Goal: Information Seeking & Learning: Find specific fact

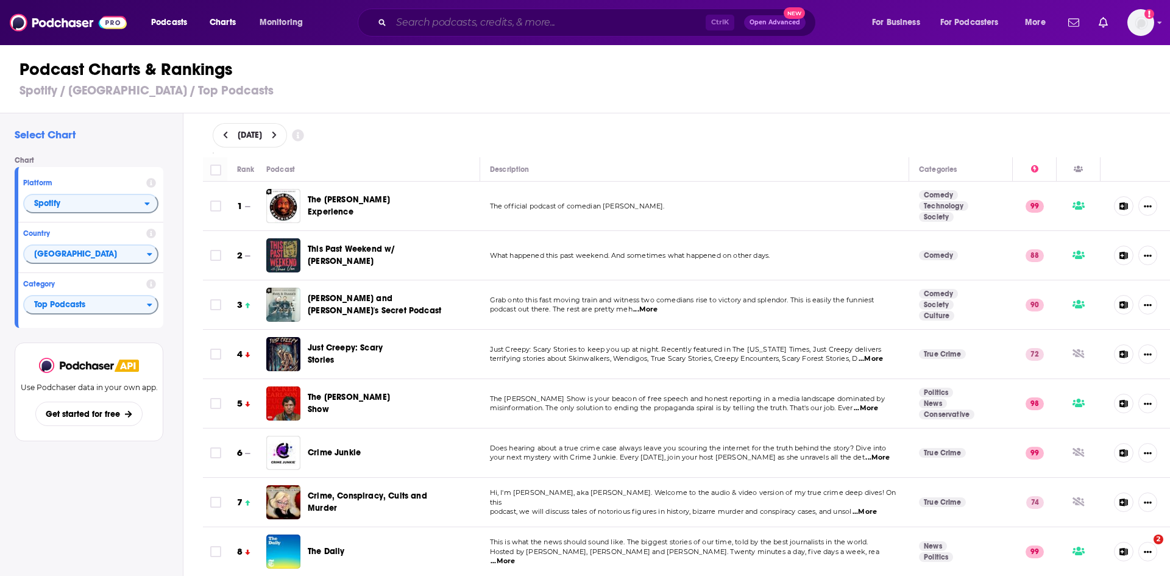
click at [596, 23] on input "Search podcasts, credits, & more..." at bounding box center [548, 22] width 314 height 19
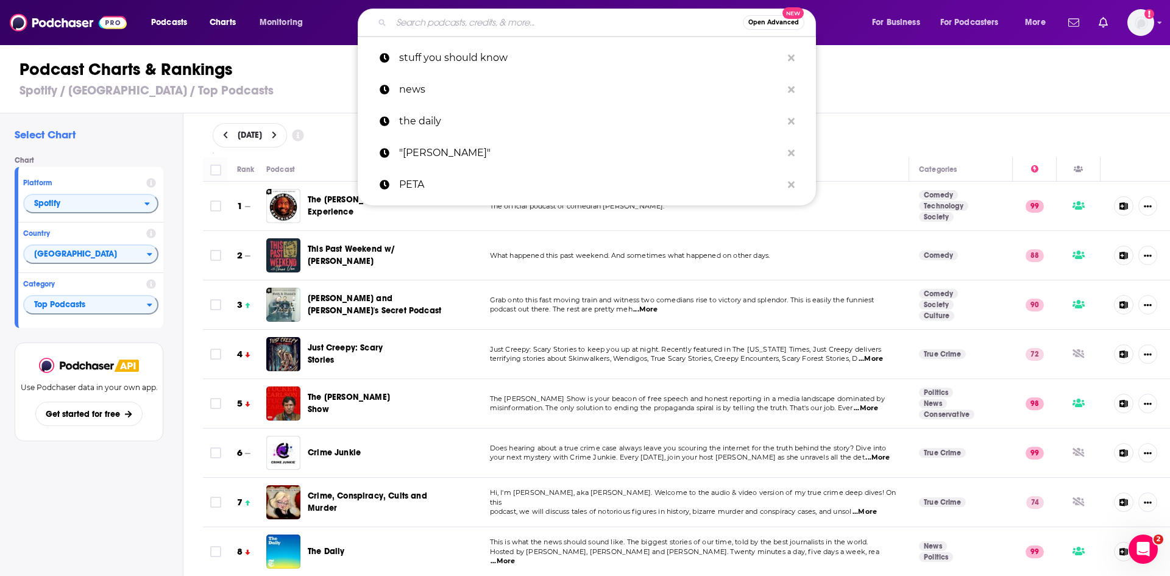
scroll to position [3472, 0]
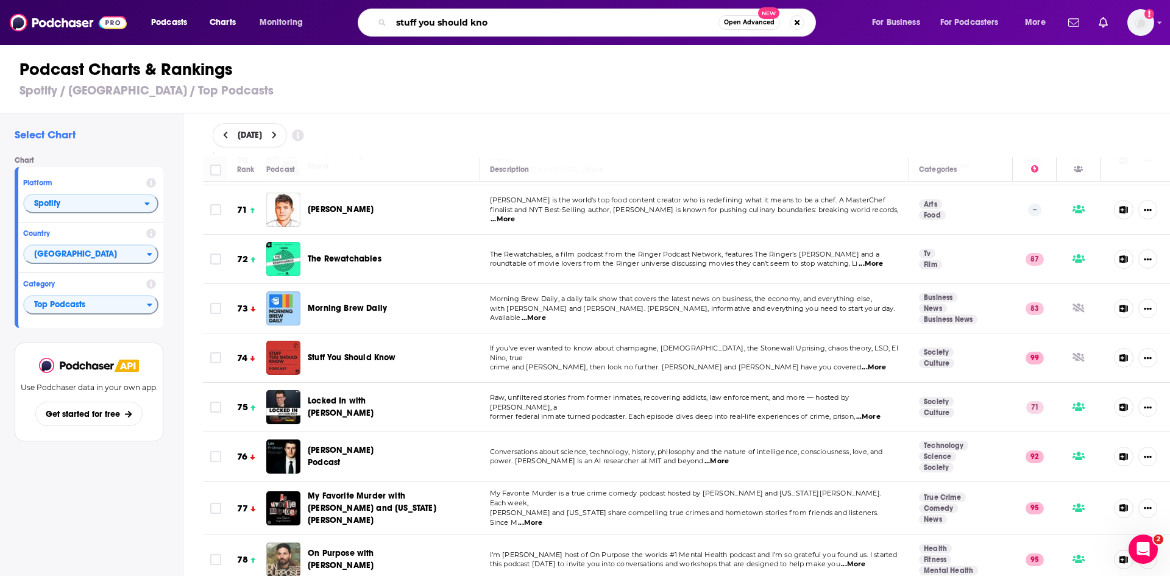
type input "stuff you should know"
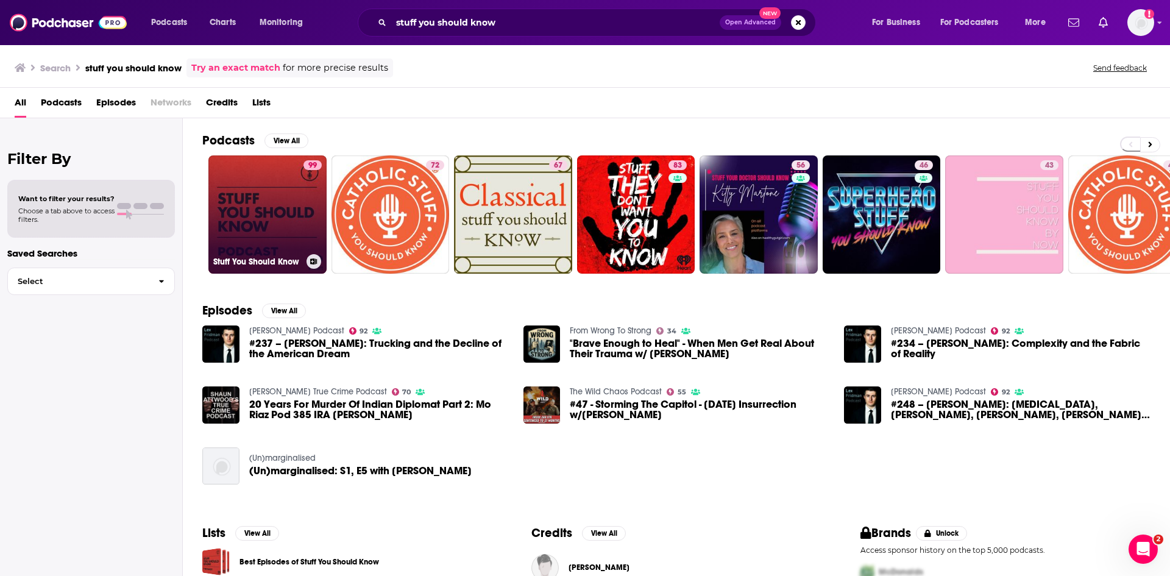
click at [241, 227] on link "99 Stuff You Should Know" at bounding box center [267, 214] width 118 height 118
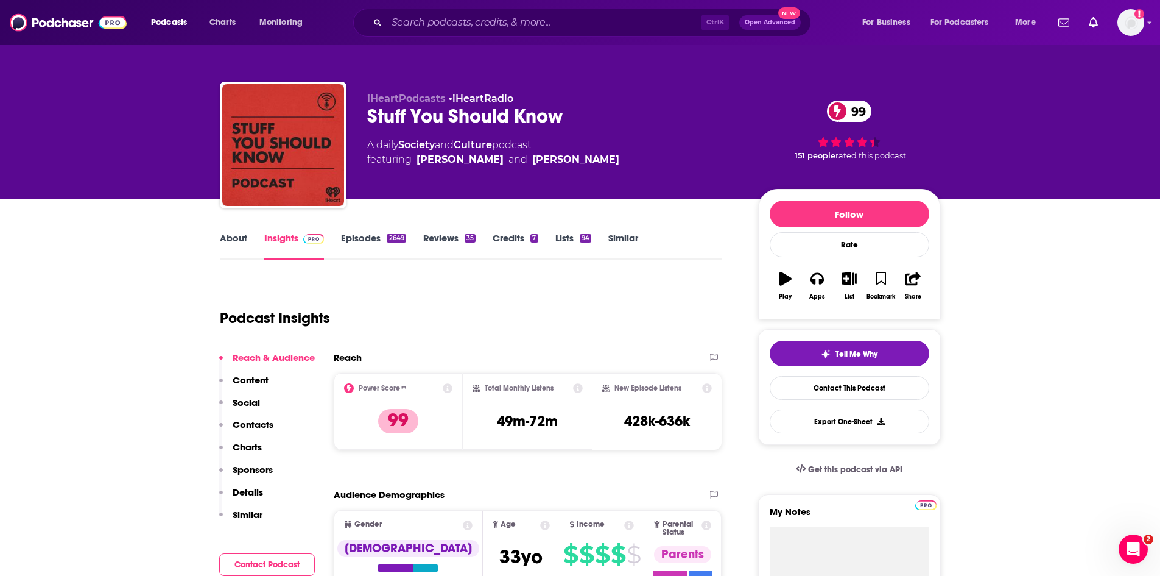
click at [228, 239] on link "About" at bounding box center [233, 246] width 27 height 28
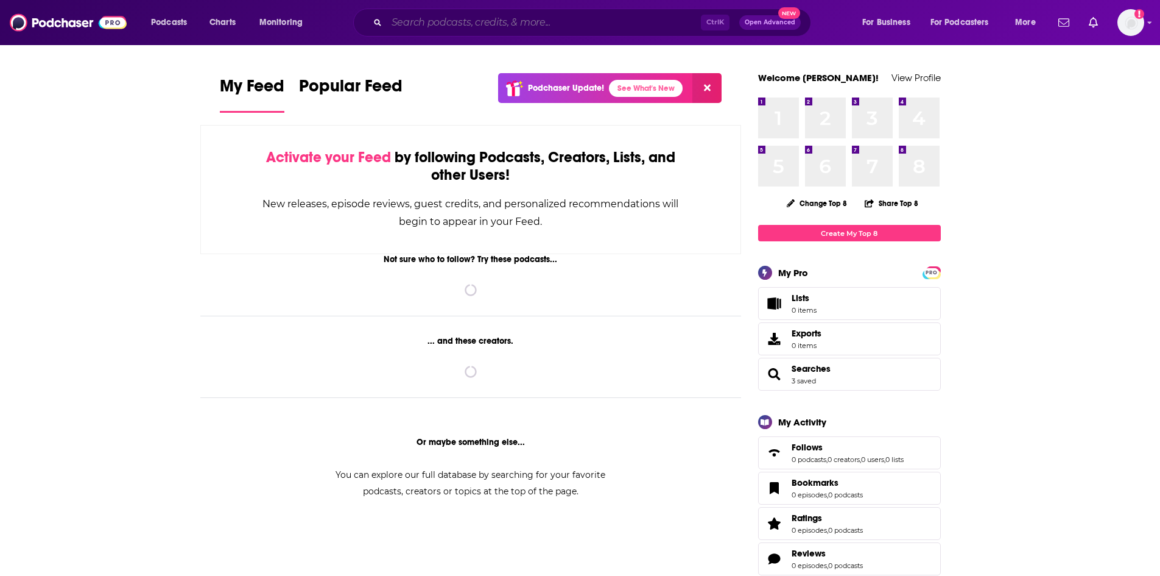
click at [462, 24] on input "Search podcasts, credits, & more..." at bounding box center [544, 22] width 314 height 19
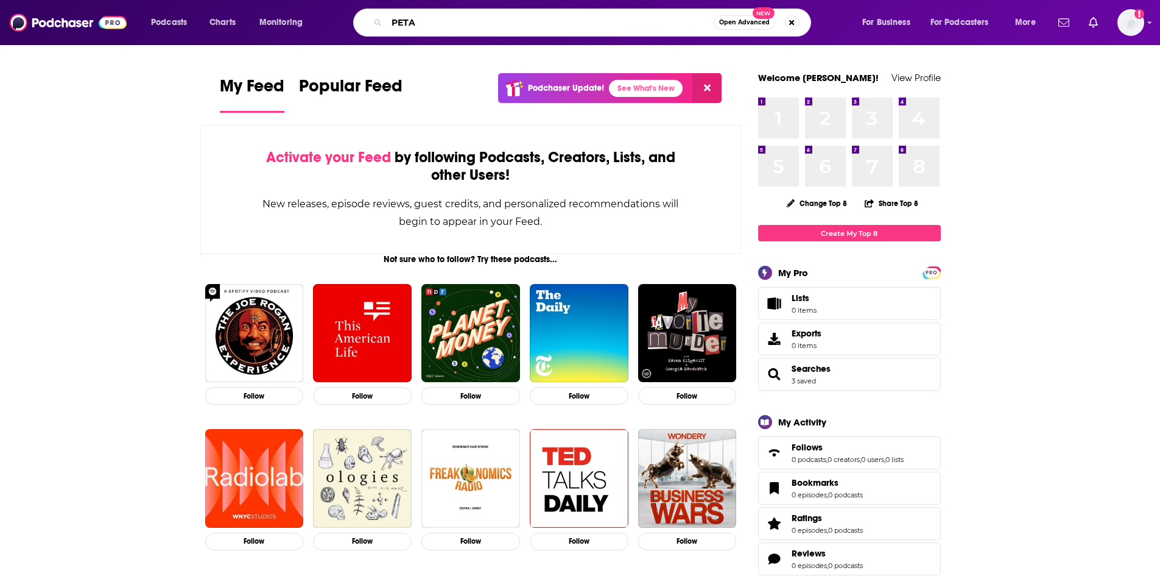
type input "PETA"
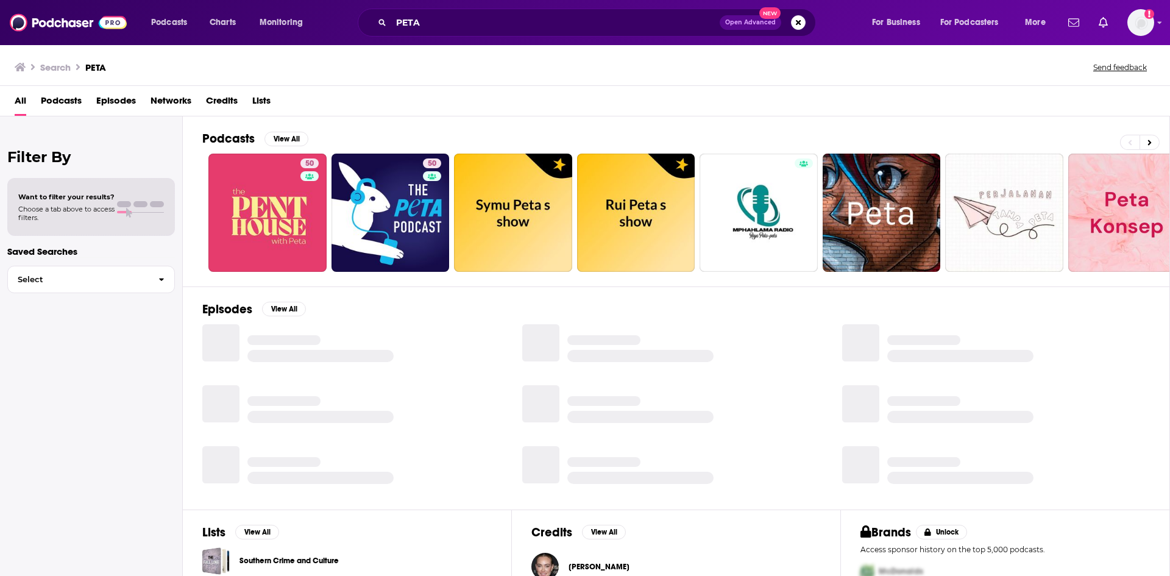
click at [122, 105] on span "Episodes" at bounding box center [116, 103] width 40 height 25
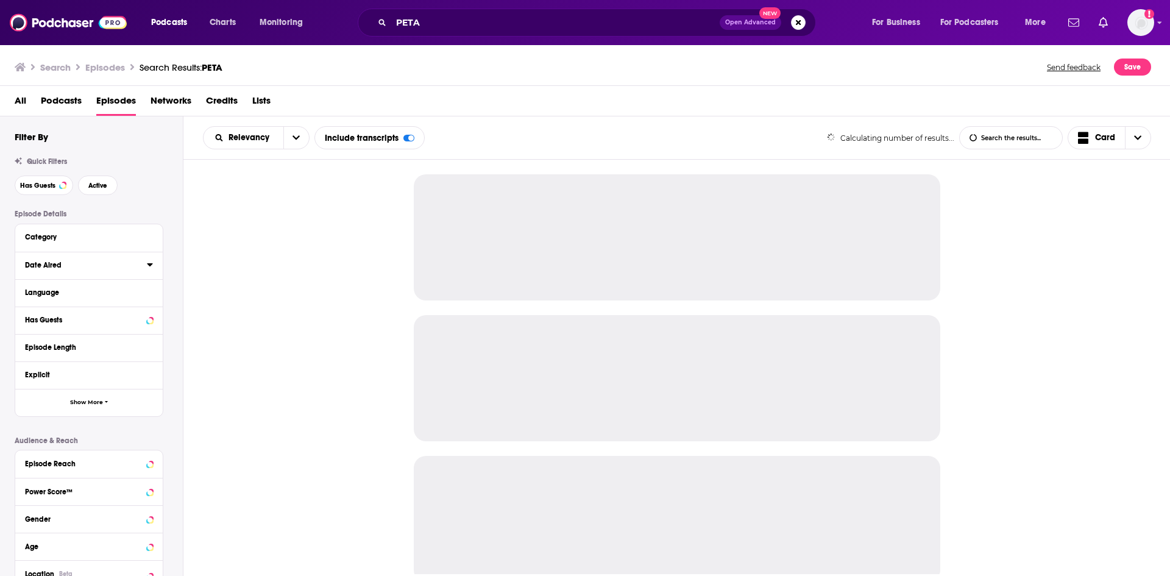
click at [147, 267] on icon at bounding box center [150, 264] width 6 height 10
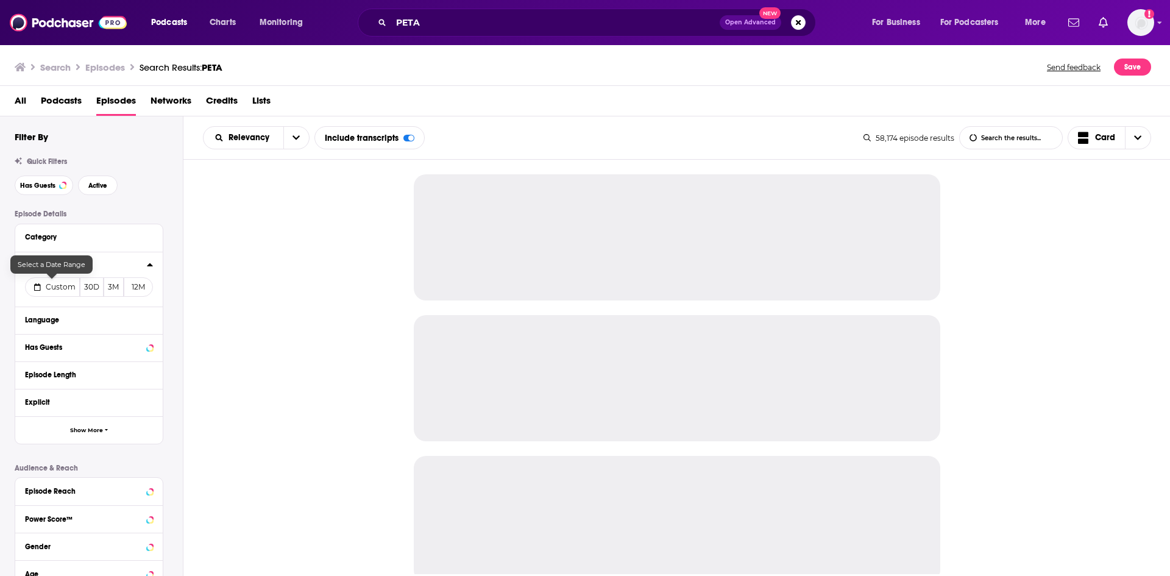
click at [57, 289] on span "Custom" at bounding box center [61, 286] width 30 height 9
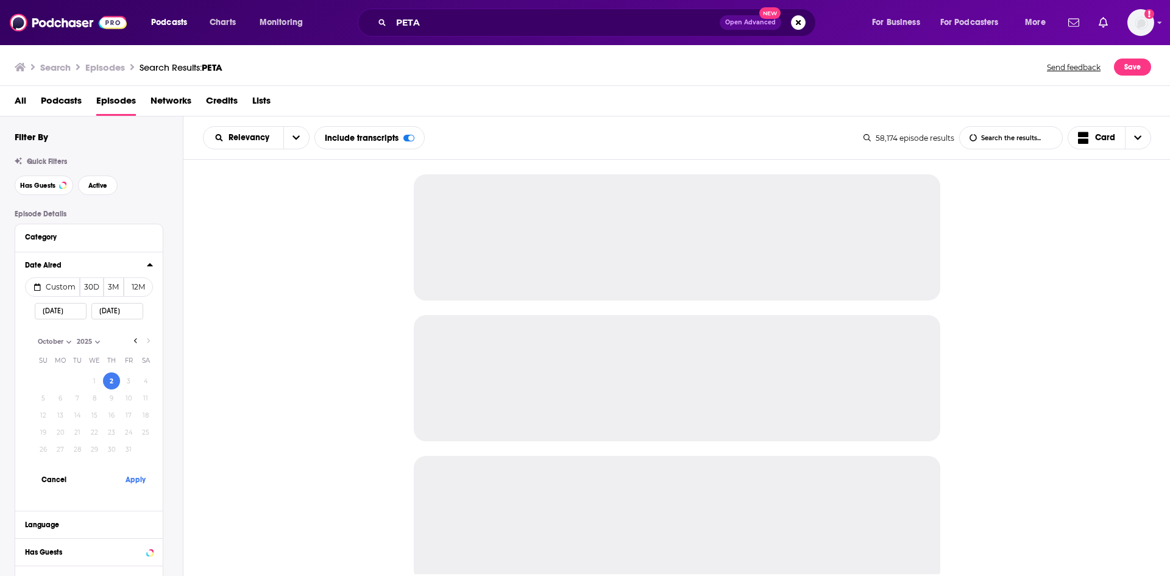
select select "9"
select select "2025"
click at [96, 381] on button "1" at bounding box center [94, 380] width 17 height 17
type input "10/01/2025"
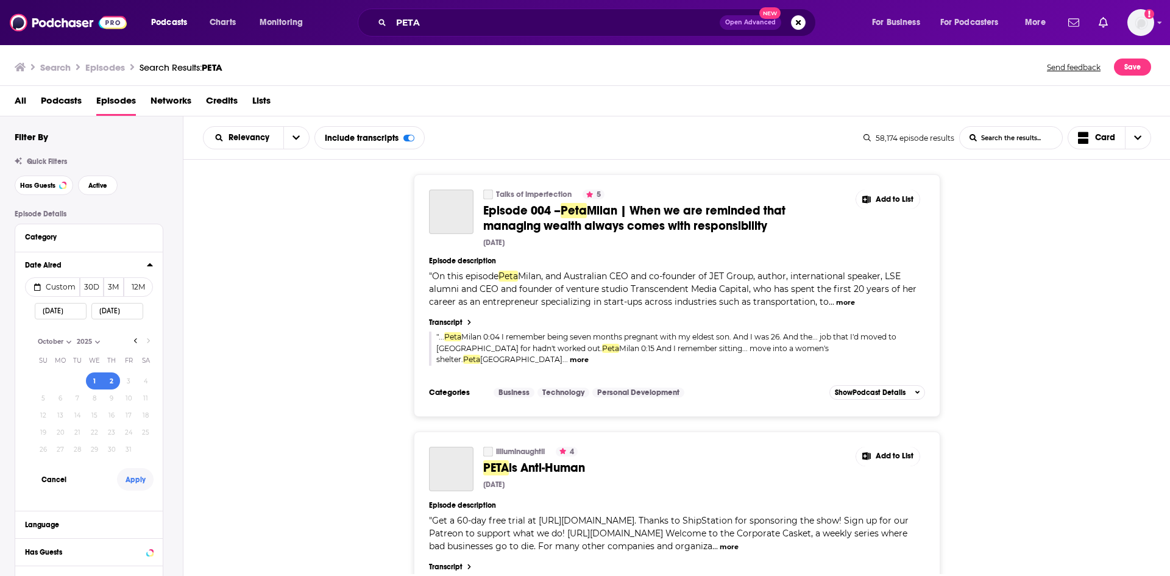
click at [143, 480] on button "Apply" at bounding box center [135, 479] width 37 height 23
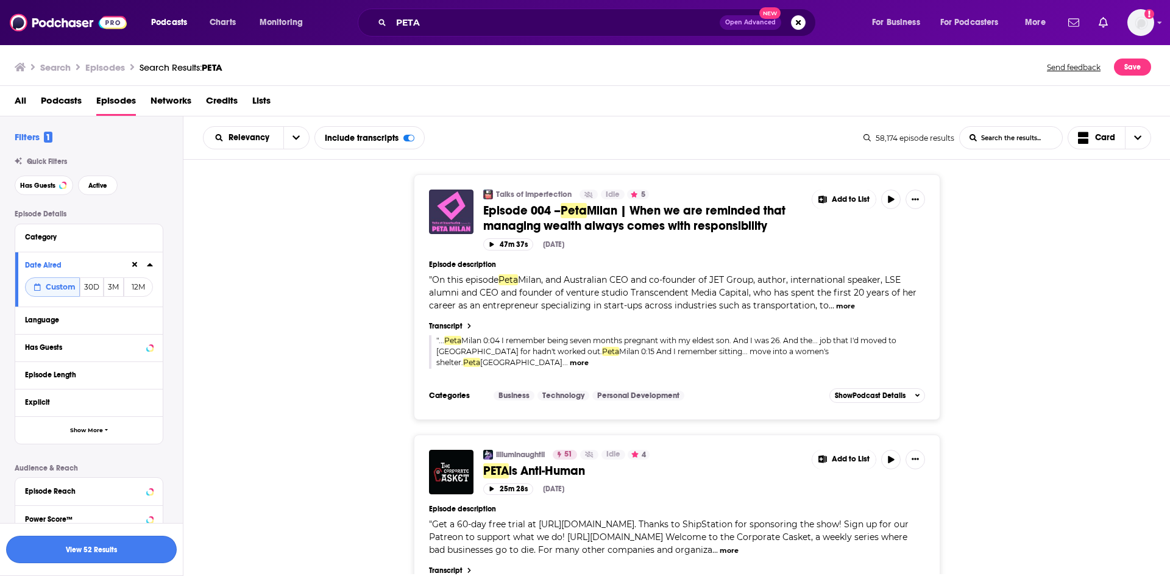
click at [115, 551] on button "View 52 Results" at bounding box center [91, 548] width 171 height 27
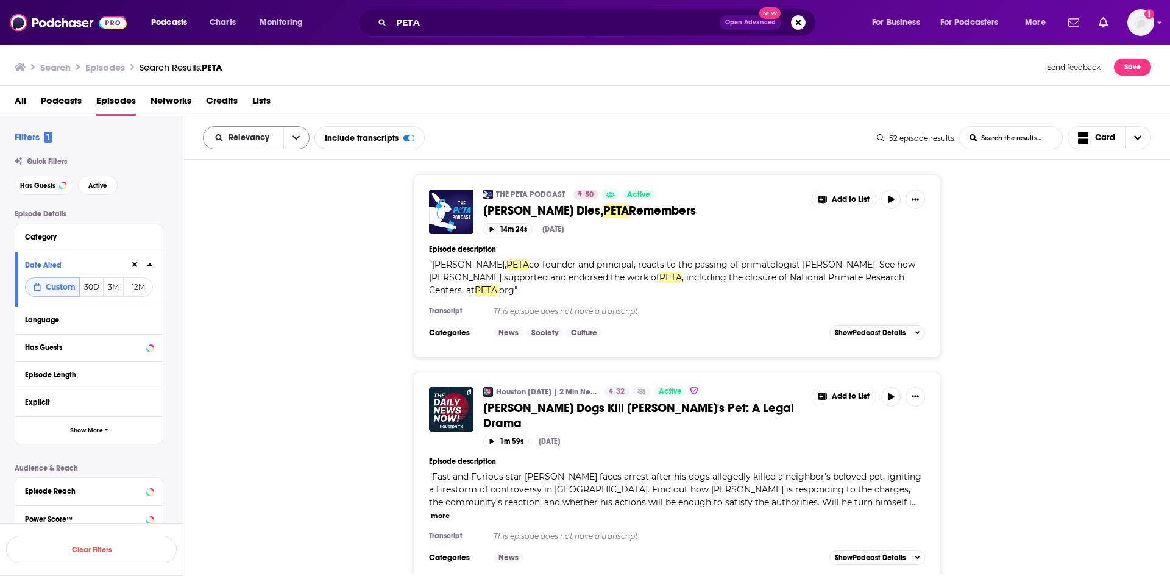
click at [295, 139] on icon "open menu" at bounding box center [295, 137] width 7 height 9
click at [260, 242] on span "Power Score" at bounding box center [264, 241] width 72 height 7
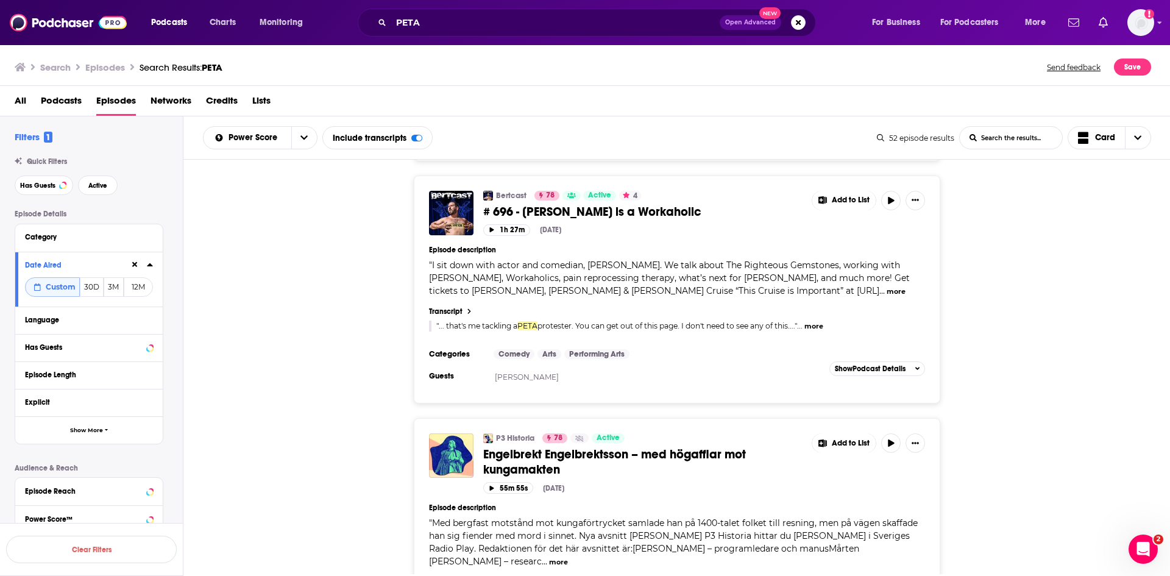
scroll to position [487, 0]
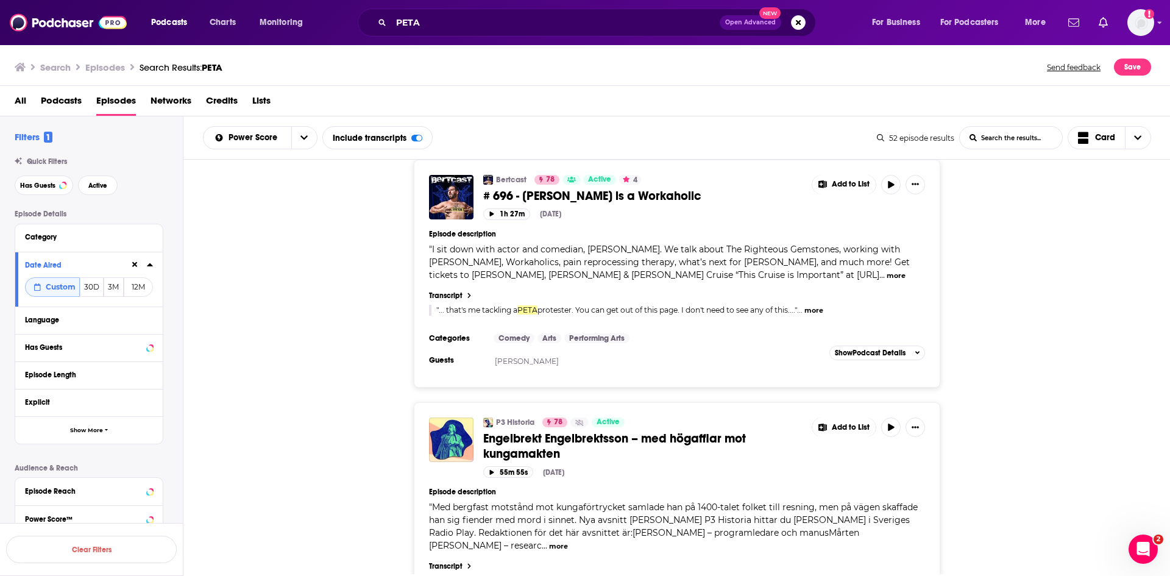
drag, startPoint x: 508, startPoint y: 291, endPoint x: 363, endPoint y: 303, distance: 145.5
click at [363, 303] on div "Bertcast 78 Active 4 # 696 - Adam DeVine is a Workaholic Add to List 1h 27m Oct…" at bounding box center [676, 274] width 987 height 228
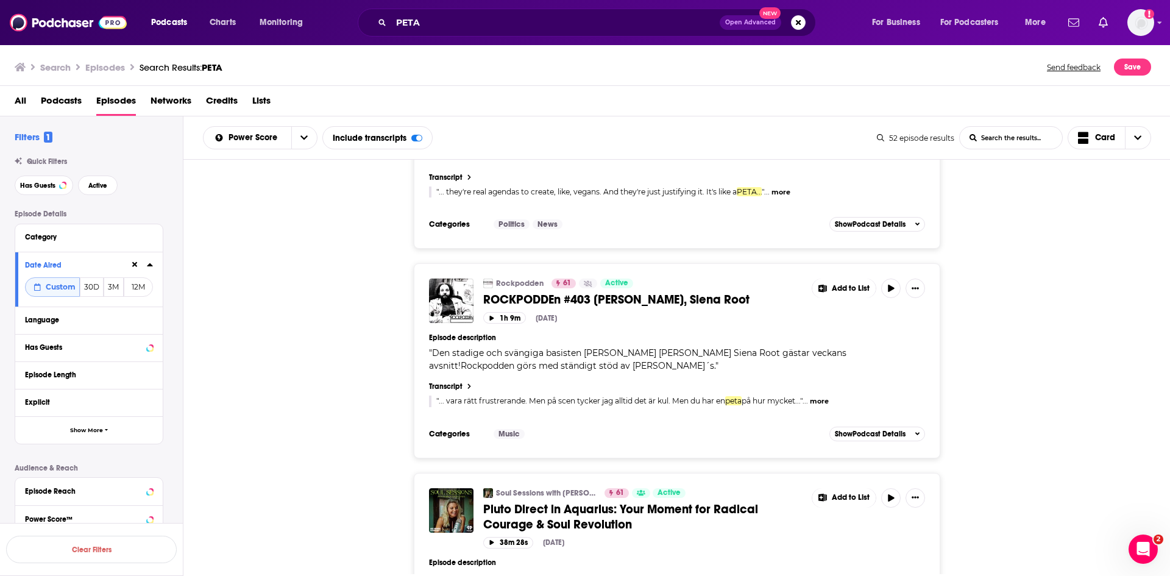
scroll to position [5449, 0]
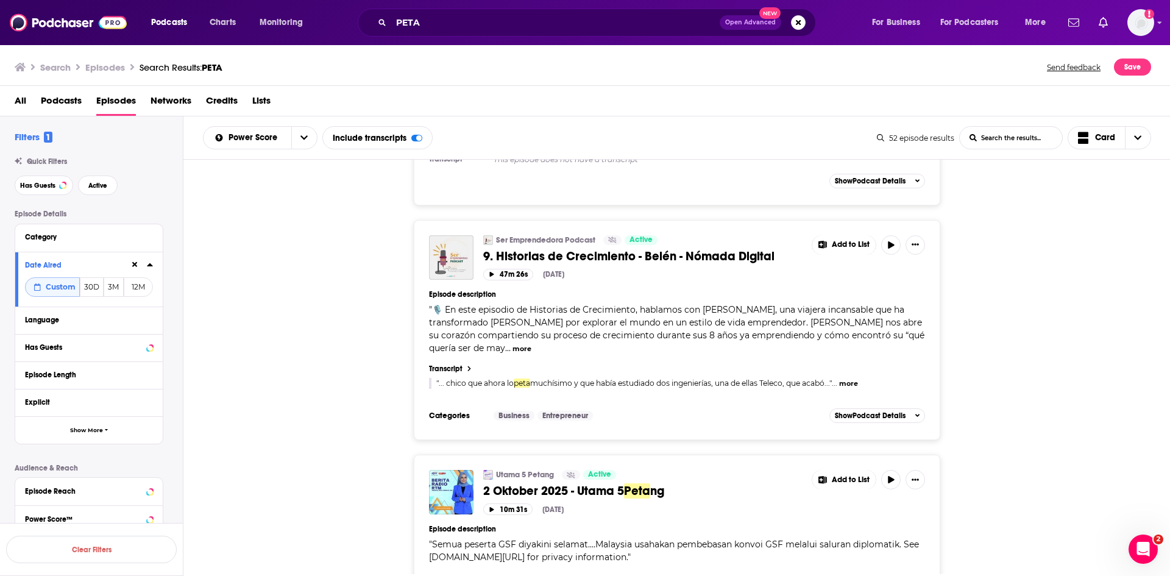
scroll to position [10817, 0]
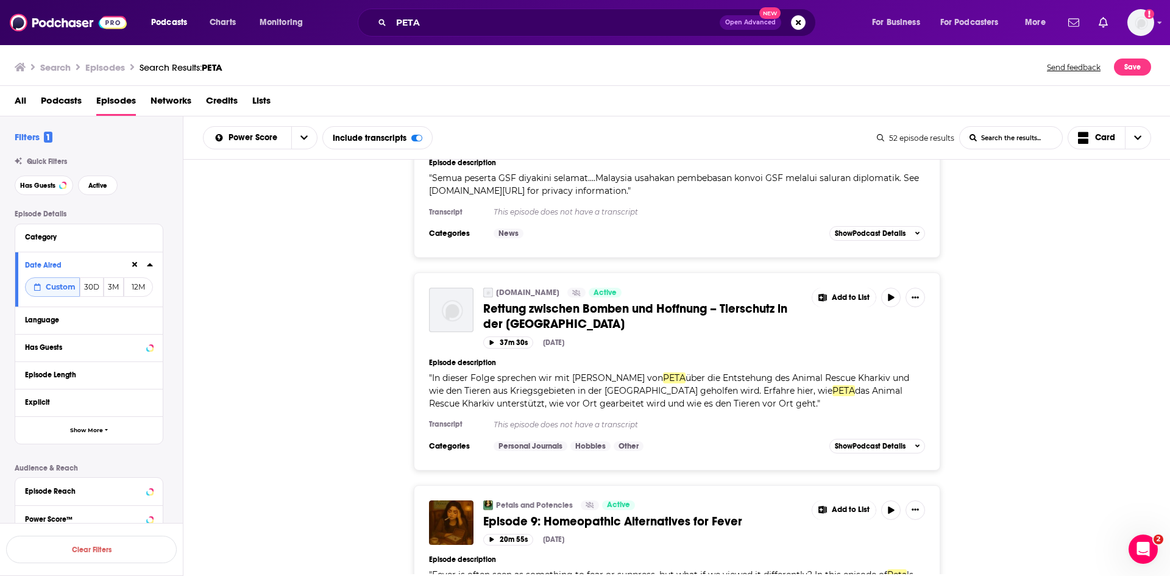
scroll to position [11153, 0]
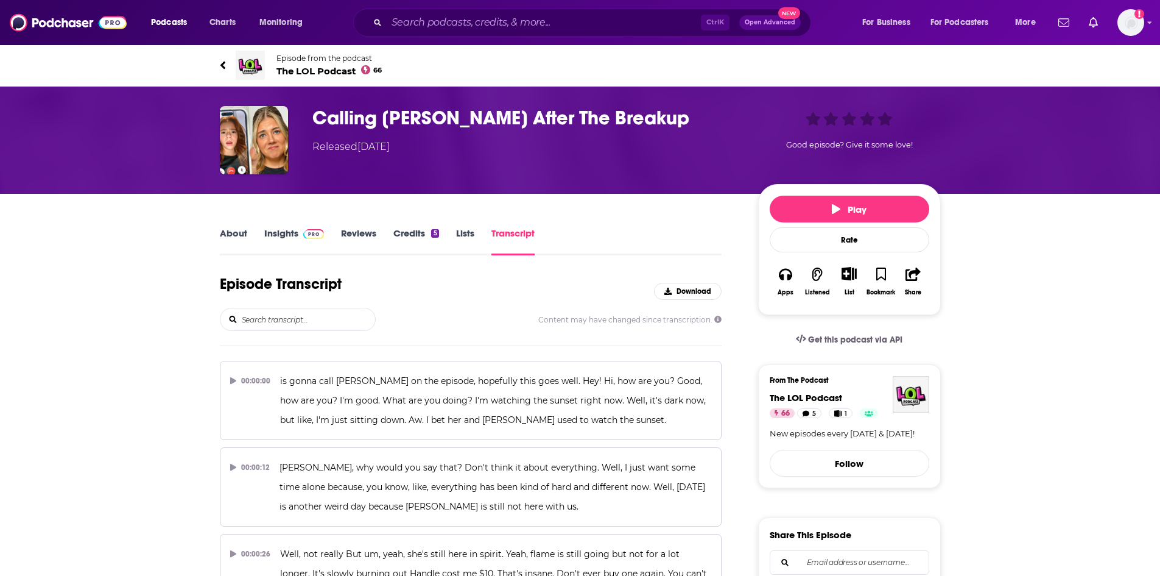
scroll to position [8105, 0]
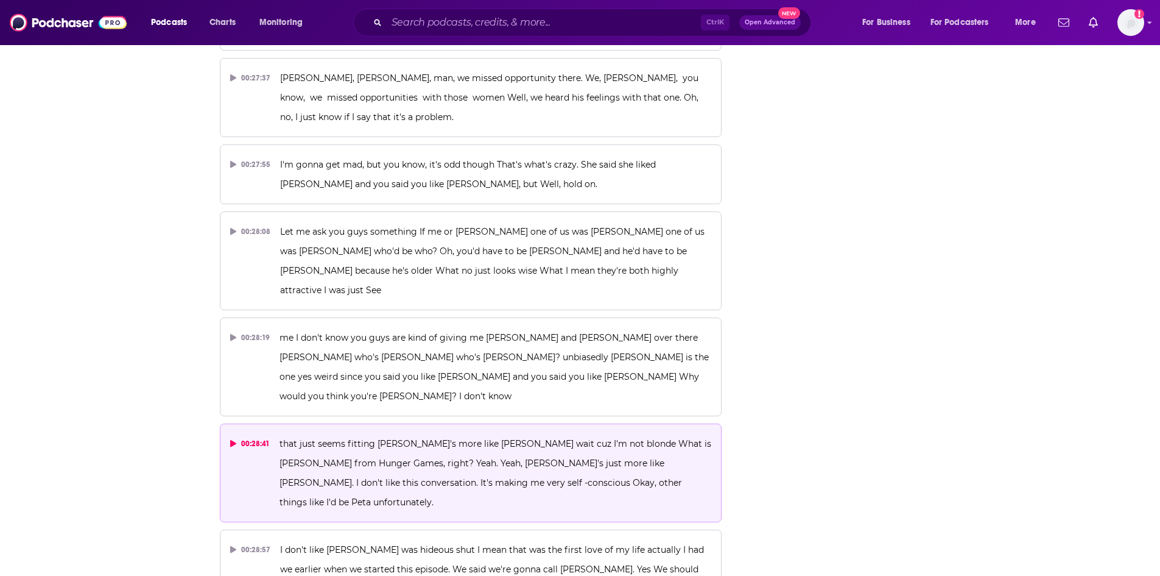
click at [323, 434] on p "that just seems fitting Maverick's more like Liam wait cuz I'm not blonde What …" at bounding box center [496, 473] width 432 height 78
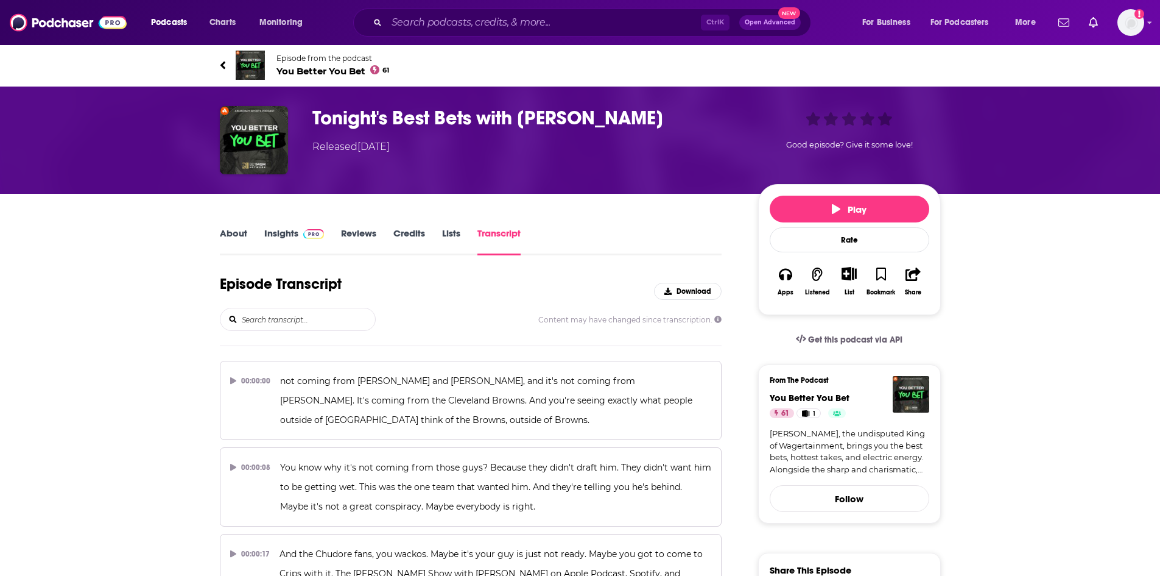
scroll to position [4857, 0]
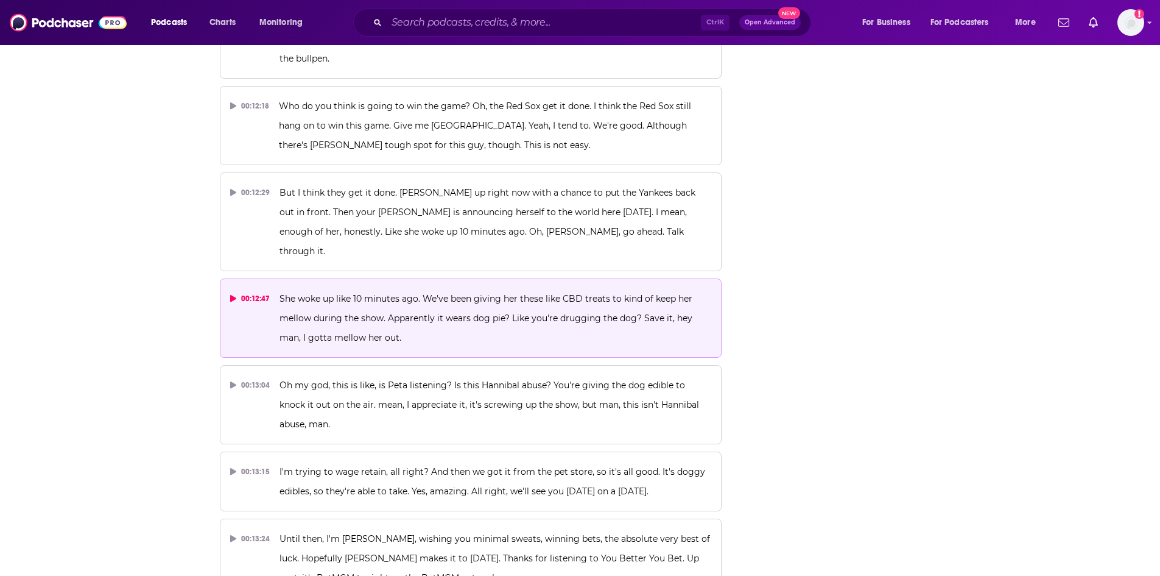
click at [328, 289] on p "She woke up like 10 minutes ago. We've been giving her these like CBD treats to…" at bounding box center [496, 318] width 432 height 58
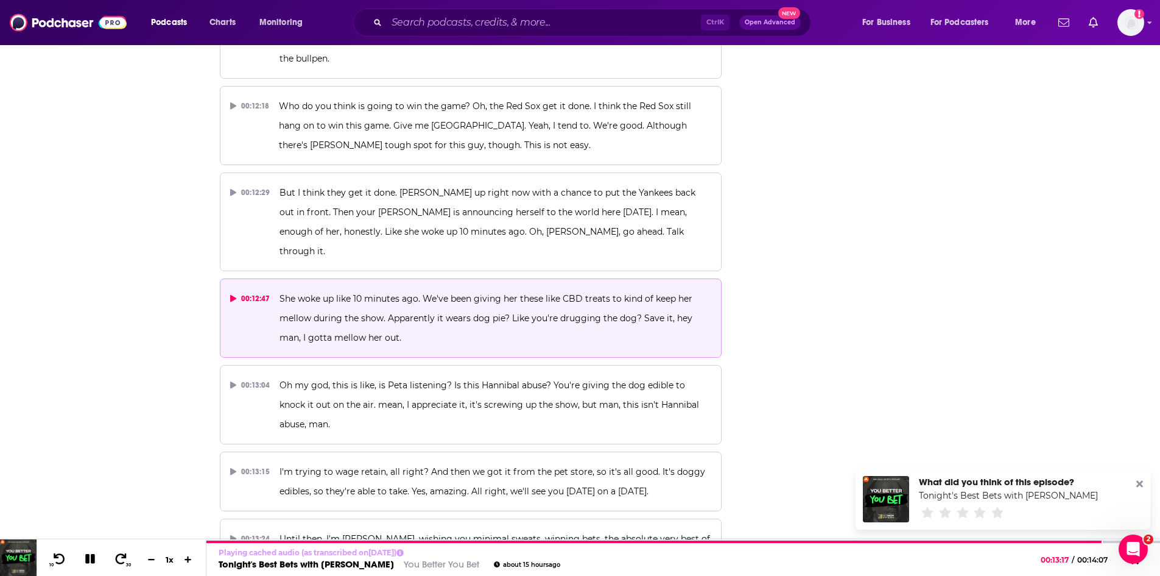
scroll to position [0, 0]
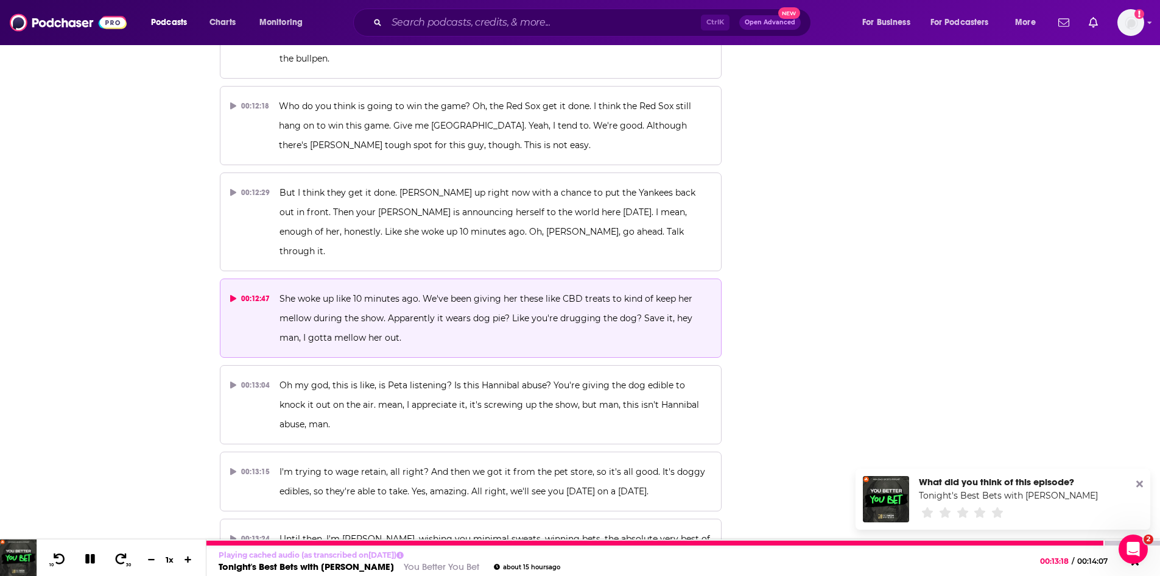
click at [93, 559] on icon at bounding box center [90, 559] width 10 height 10
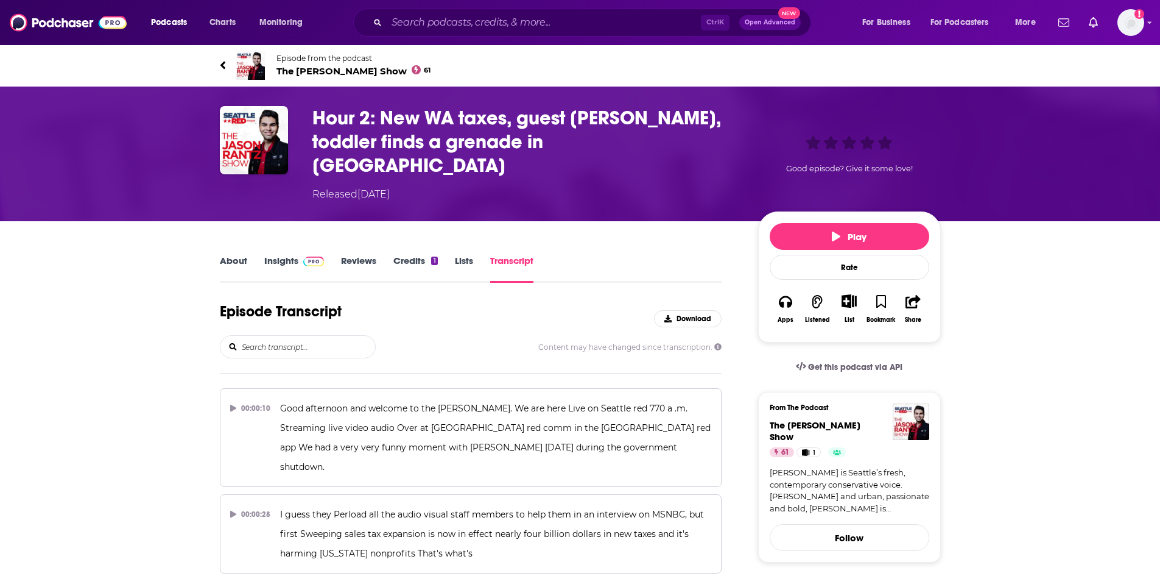
scroll to position [12279, 0]
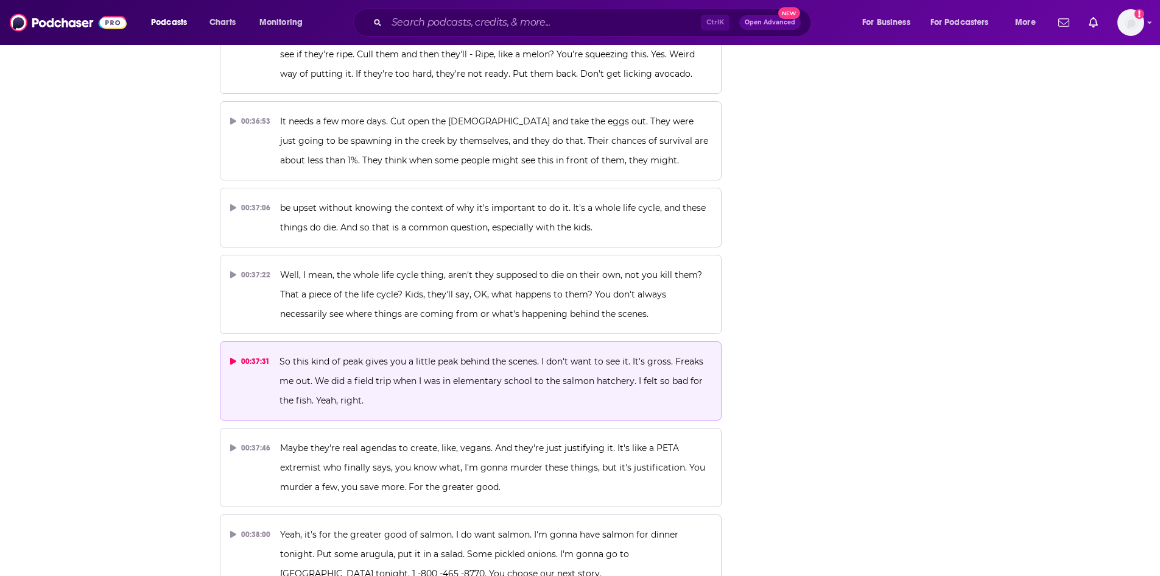
click at [361, 356] on span "So this kind of peak gives you a little peak behind the scenes. I don't want to…" at bounding box center [493, 381] width 426 height 50
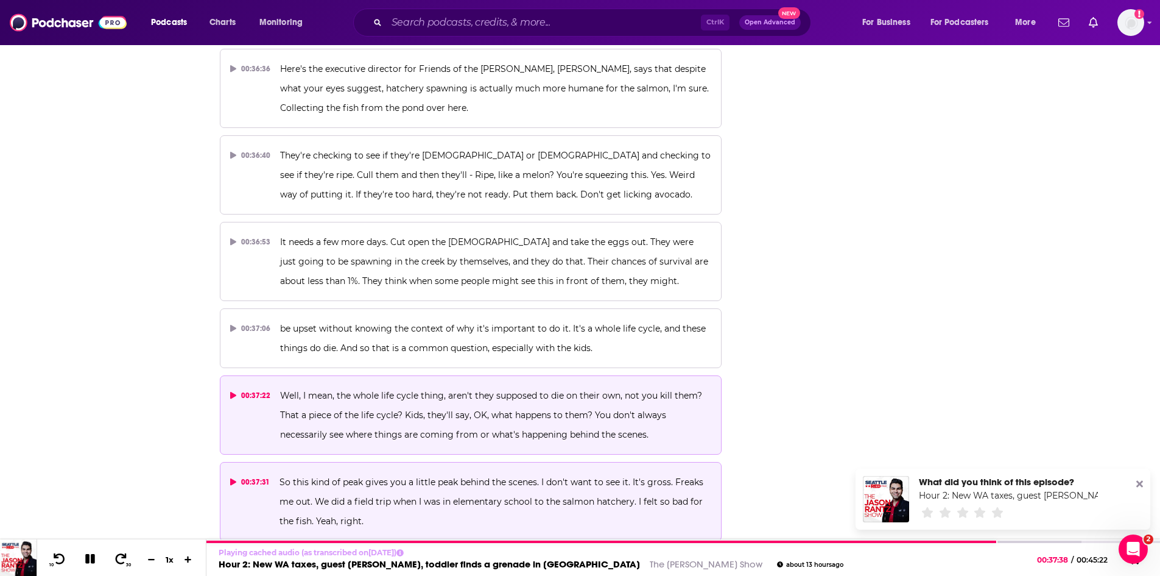
scroll to position [12157, 0]
click at [407, 387] on p "Well, I mean, the whole life cycle thing, aren't they supposed to die on their …" at bounding box center [495, 416] width 431 height 58
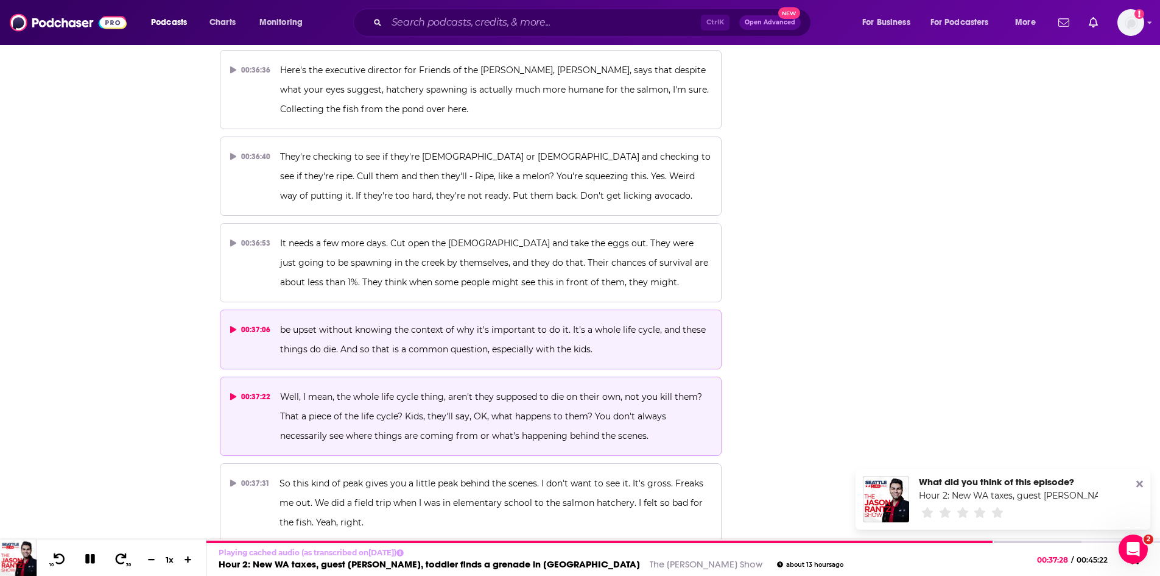
click at [431, 320] on p "be upset without knowing the context of why it's important to do it. It's a who…" at bounding box center [495, 339] width 431 height 39
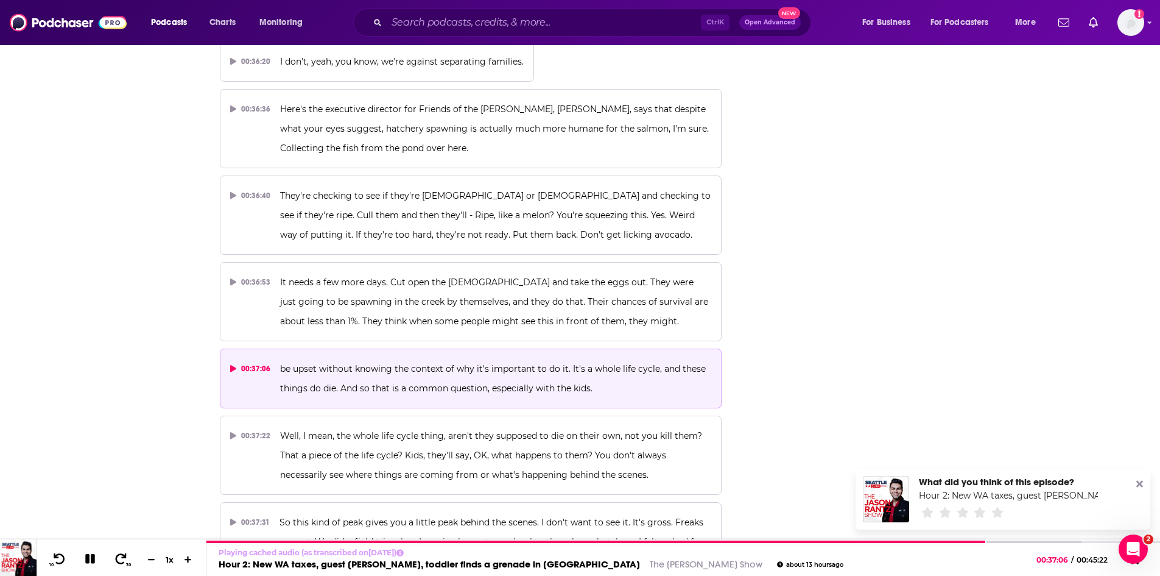
scroll to position [12096, 0]
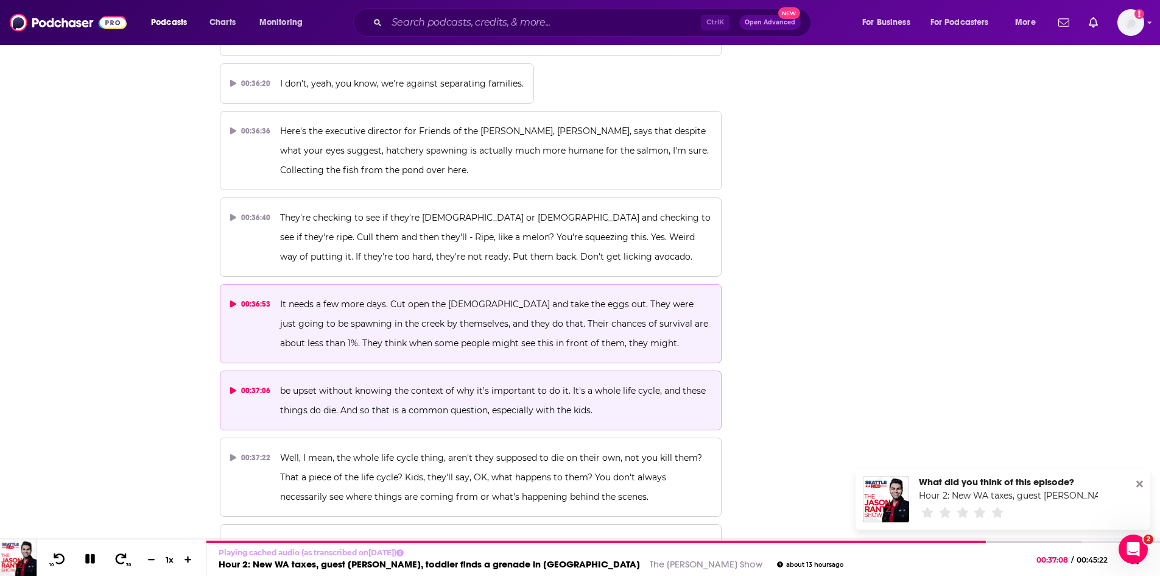
click at [379, 298] on span "It needs a few more days. Cut open the females and take the eggs out. They were…" at bounding box center [495, 323] width 431 height 50
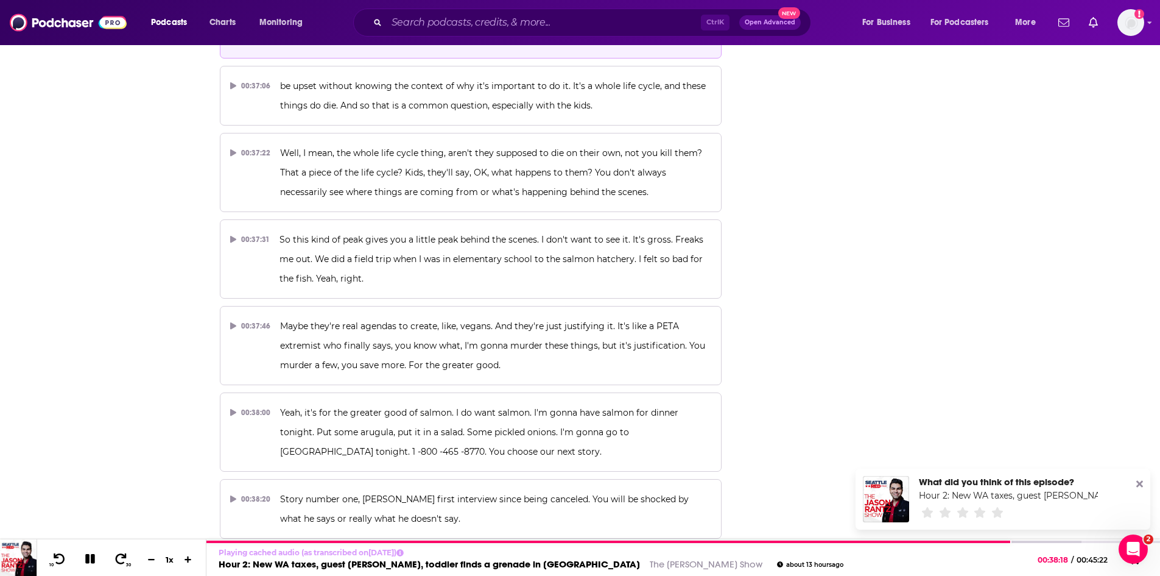
scroll to position [12461, 0]
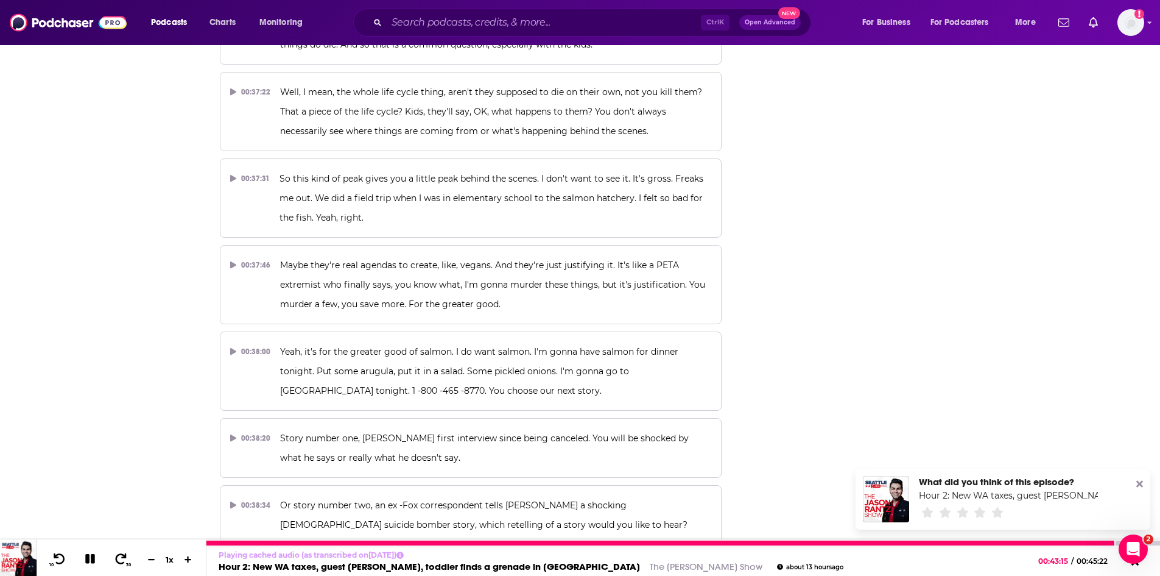
click at [86, 552] on button at bounding box center [90, 559] width 21 height 15
